Goal: Information Seeking & Learning: Learn about a topic

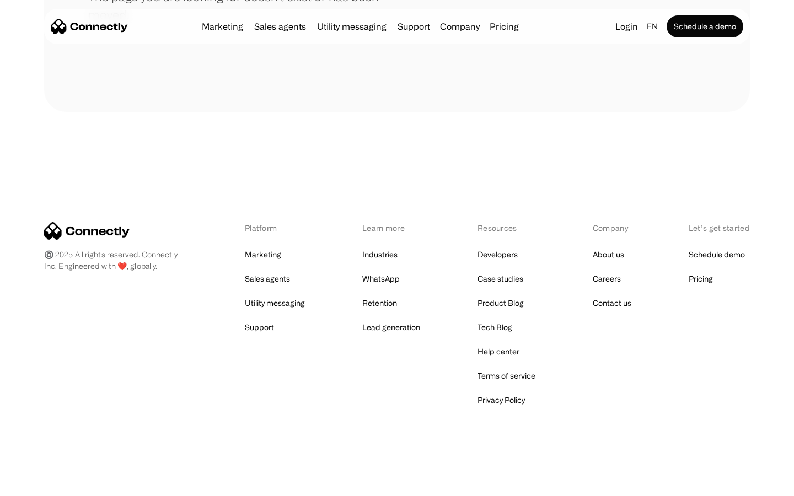
scroll to position [201, 0]
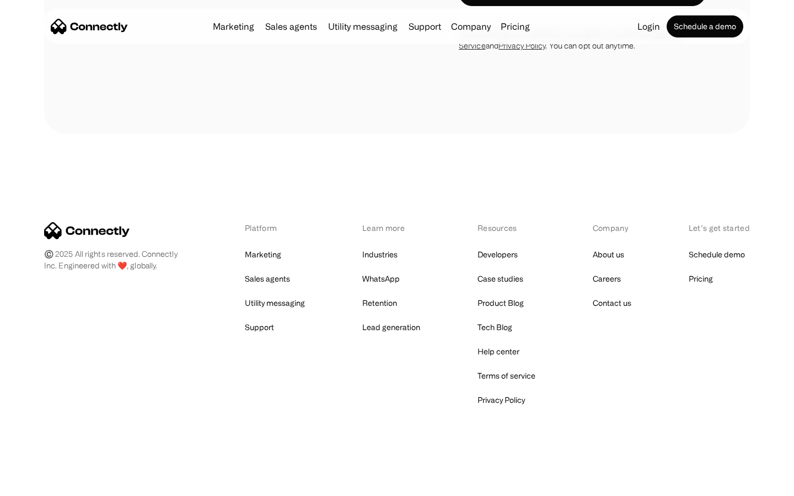
scroll to position [1865, 0]
